Goal: Find contact information: Find contact information

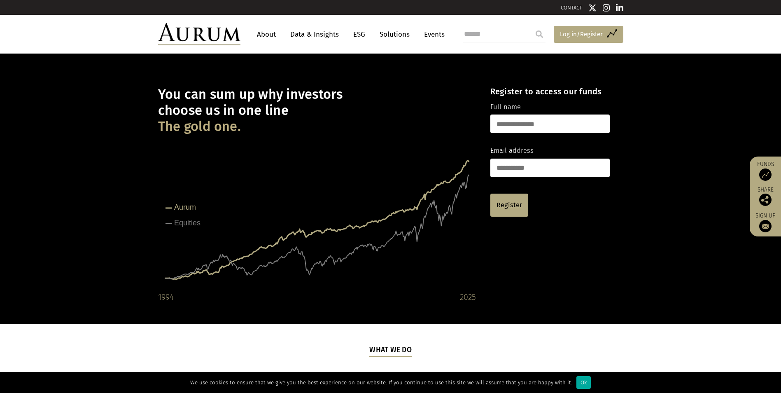
click at [572, 32] on span "Log in/Register" at bounding box center [581, 34] width 43 height 10
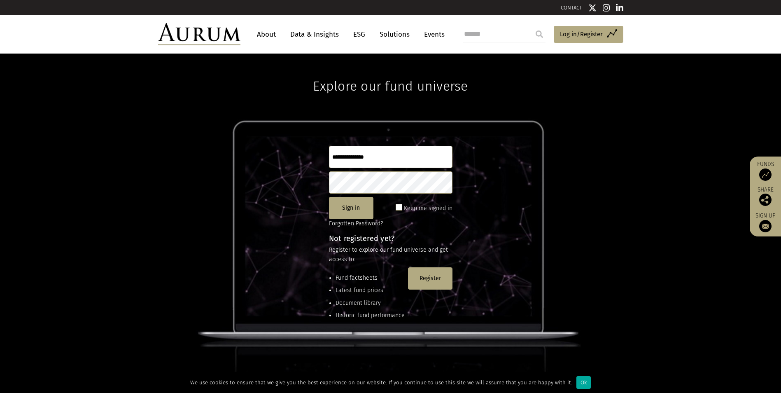
click at [635, 112] on div "Explore our fund universe Sign in Keep me signed in Forgotten Password? Not reg…" at bounding box center [390, 222] width 781 height 339
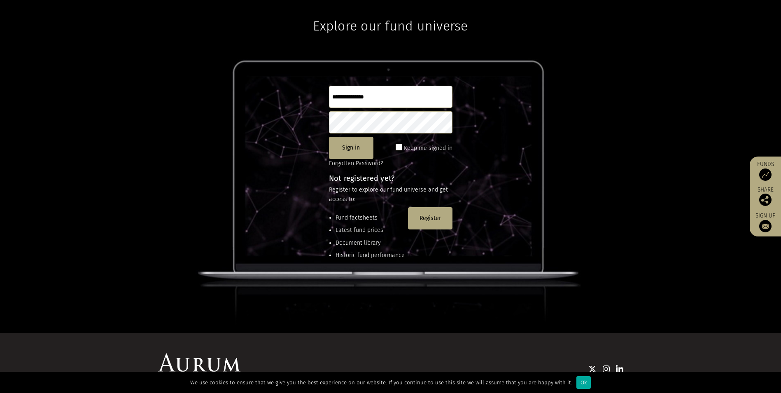
scroll to position [109, 0]
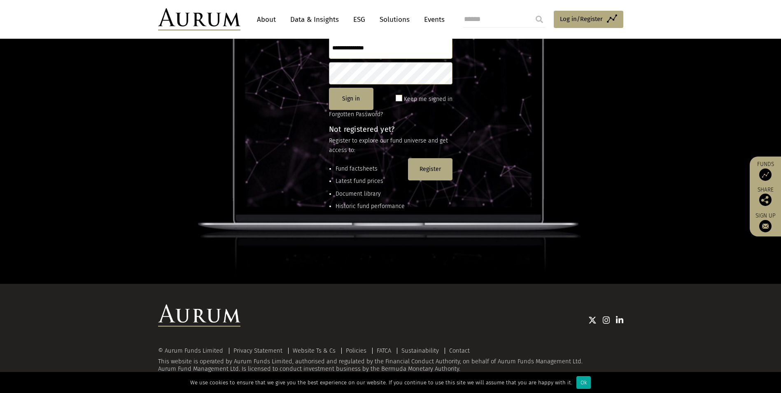
drag, startPoint x: 624, startPoint y: 239, endPoint x: 623, endPoint y: 251, distance: 12.0
click at [624, 238] on div "Explore our fund universe Sign in Keep me signed in Forgotten Password? Not reg…" at bounding box center [390, 113] width 781 height 339
click at [387, 369] on div "© Aurum Funds Limited Privacy Statement Website Ts & Cs Policies FATCA Sustaina…" at bounding box center [390, 359] width 465 height 25
drag, startPoint x: 387, startPoint y: 369, endPoint x: 452, endPoint y: 370, distance: 65.4
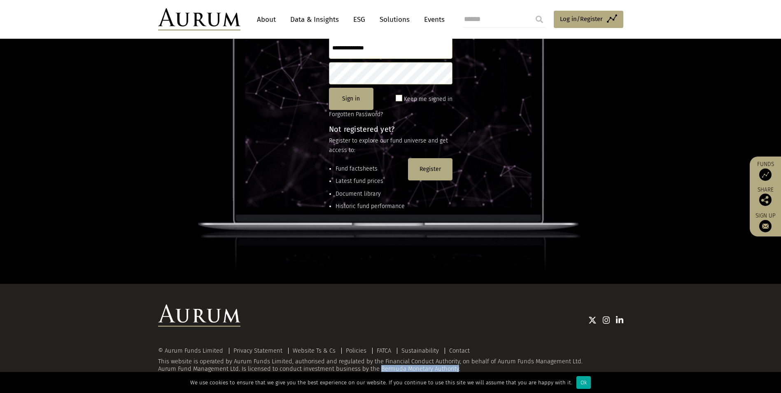
click at [452, 370] on div "© Aurum Funds Limited Privacy Statement Website Ts & Cs Policies FATCA Sustaina…" at bounding box center [390, 359] width 465 height 25
copy div "Bermuda Monetary Authority"
drag, startPoint x: 456, startPoint y: 347, endPoint x: 460, endPoint y: 329, distance: 18.9
click at [456, 347] on link "Contact" at bounding box center [459, 349] width 21 height 7
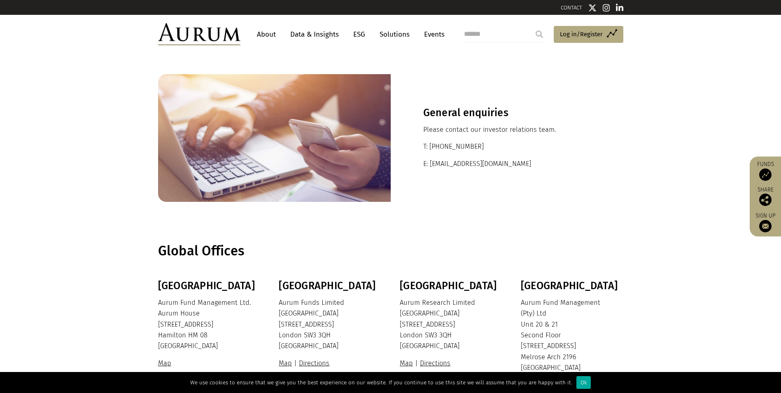
click at [465, 164] on p "E: [EMAIL_ADDRESS][DOMAIN_NAME]" at bounding box center [506, 163] width 167 height 11
click at [465, 164] on p "E: ir@aurumfunds.com" at bounding box center [506, 163] width 167 height 11
drag, startPoint x: 465, startPoint y: 164, endPoint x: 492, endPoint y: 178, distance: 30.7
click at [500, 169] on p "E: ir@aurumfunds.com" at bounding box center [506, 163] width 167 height 11
drag, startPoint x: 494, startPoint y: 167, endPoint x: 442, endPoint y: 159, distance: 52.9
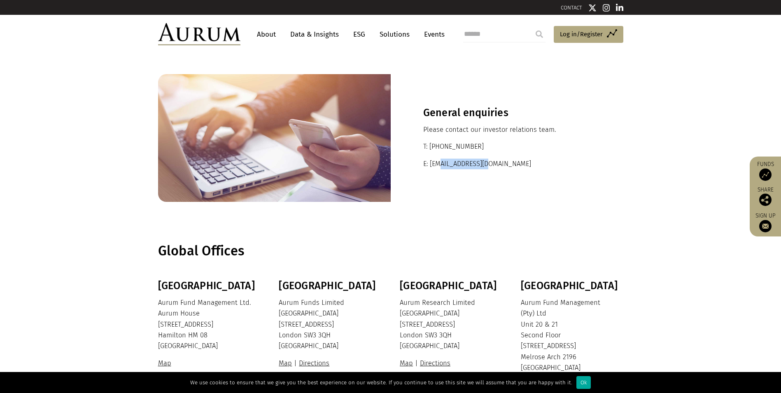
click at [442, 159] on p "E: ir@aurumfunds.com" at bounding box center [506, 163] width 167 height 11
copy p "aurumfunds.com"
